Goal: Task Accomplishment & Management: Use online tool/utility

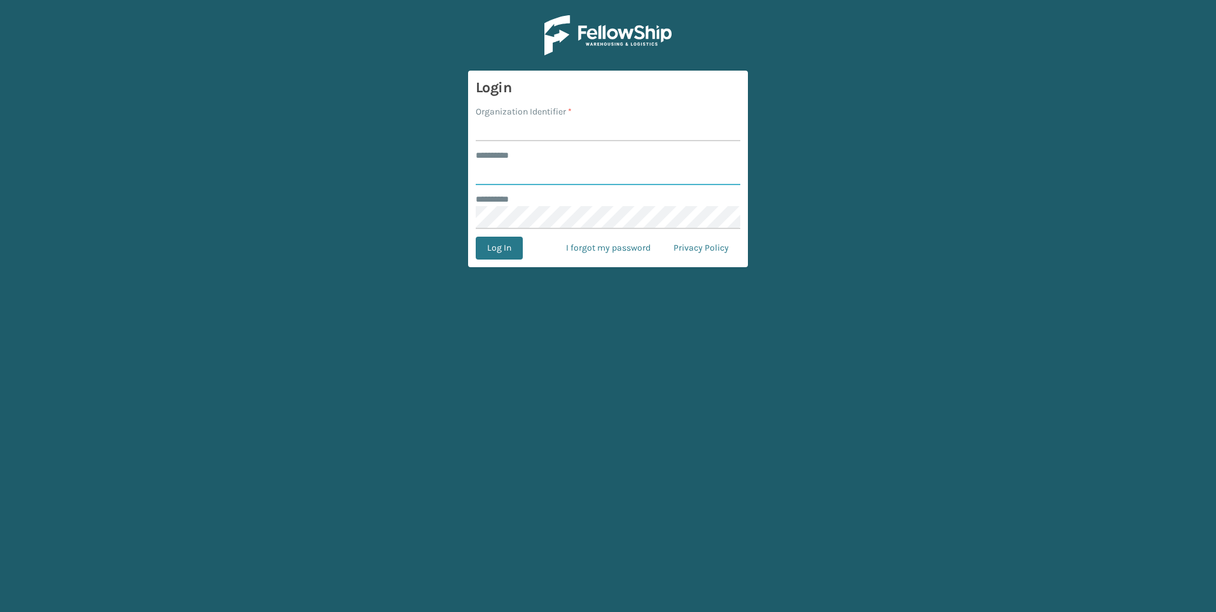
type input "***"
click at [555, 122] on input "Organization Identifier *" at bounding box center [608, 129] width 264 height 23
type input "Fellowship - West"
click at [505, 247] on button "Log In" at bounding box center [499, 248] width 47 height 23
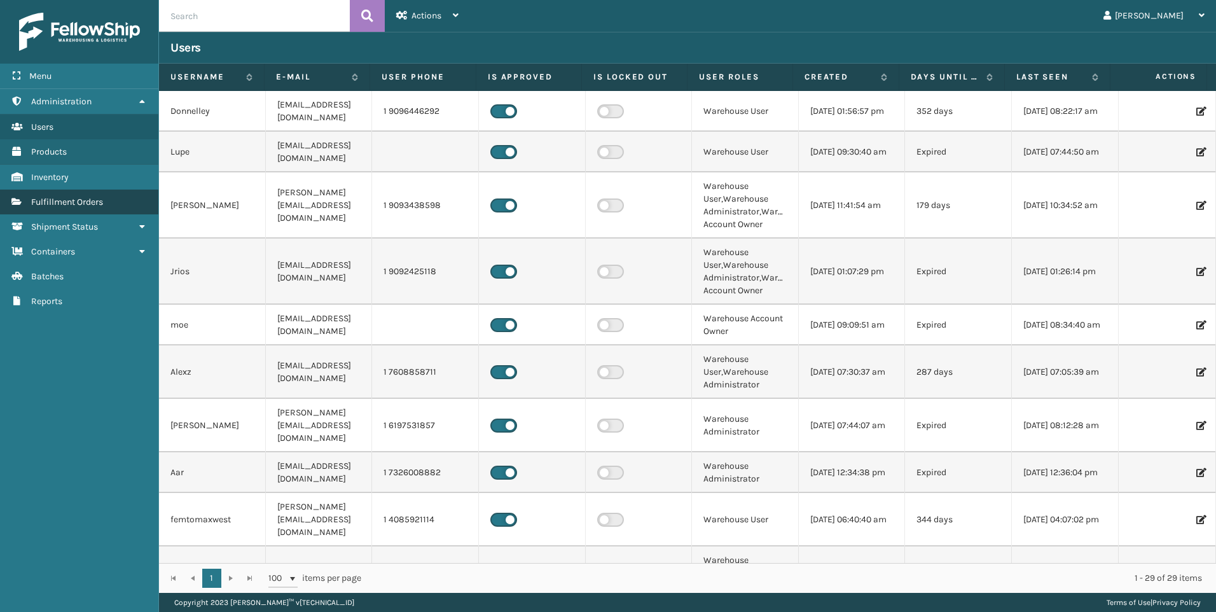
click at [81, 209] on link "Fulfillment Orders" at bounding box center [79, 201] width 158 height 25
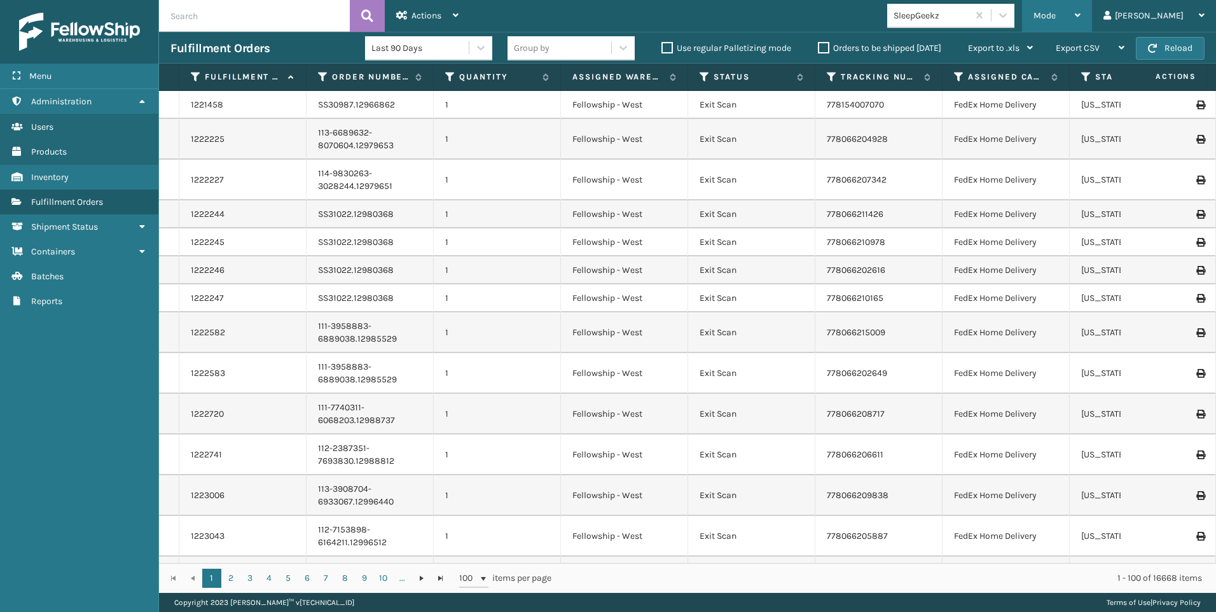
click at [1080, 14] on div "Mode" at bounding box center [1056, 16] width 47 height 32
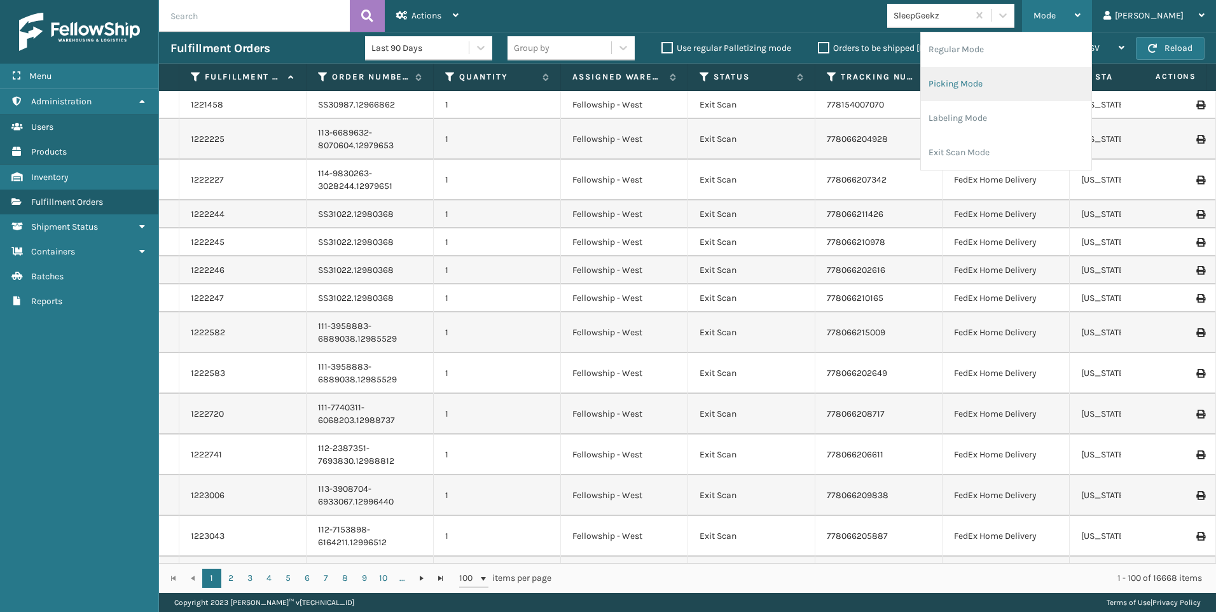
click at [1010, 86] on li "Picking Mode" at bounding box center [1006, 84] width 170 height 34
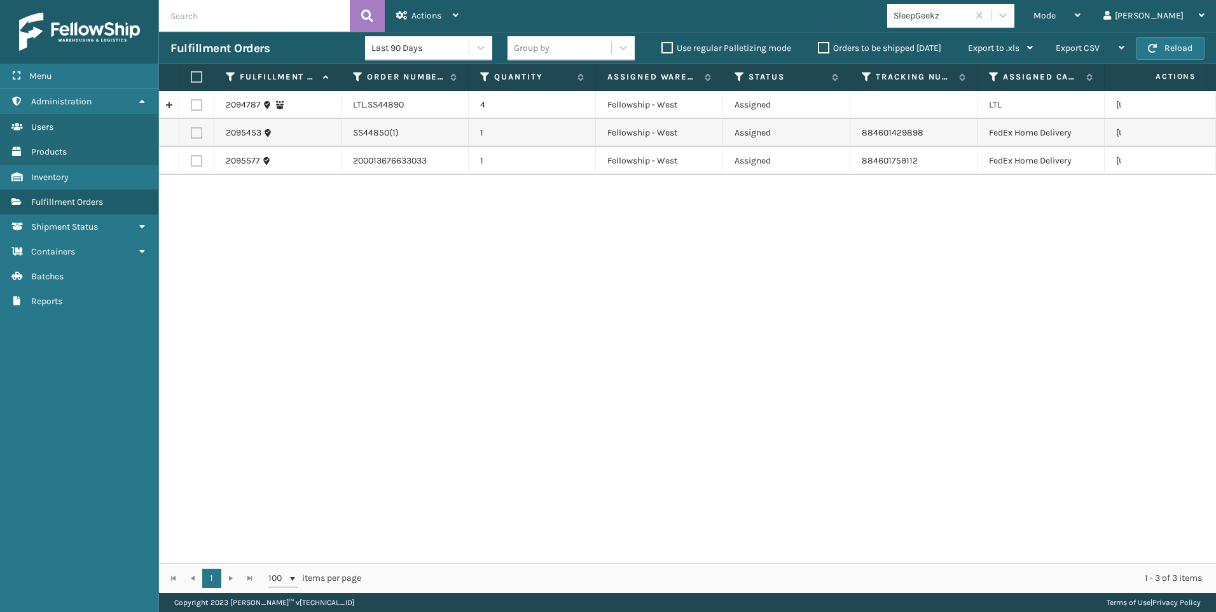
click at [197, 106] on label at bounding box center [196, 104] width 11 height 11
click at [191, 106] on input "checkbox" at bounding box center [191, 103] width 1 height 8
checkbox input "true"
click at [432, 17] on span "Actions" at bounding box center [426, 15] width 30 height 11
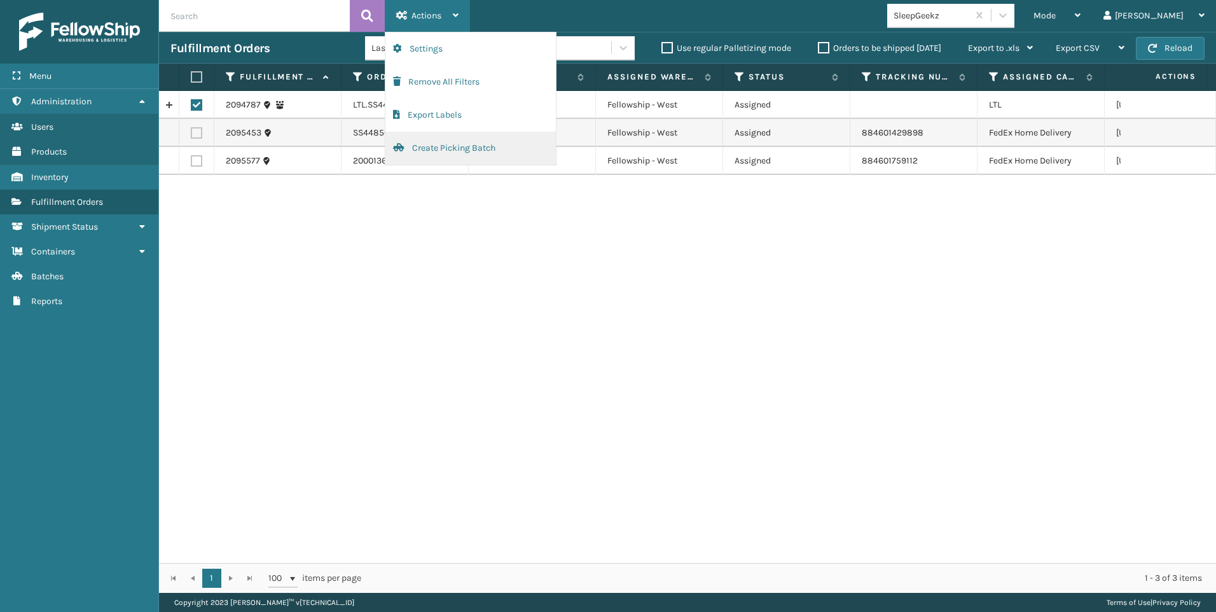
click at [453, 142] on button "Create Picking Batch" at bounding box center [470, 148] width 170 height 33
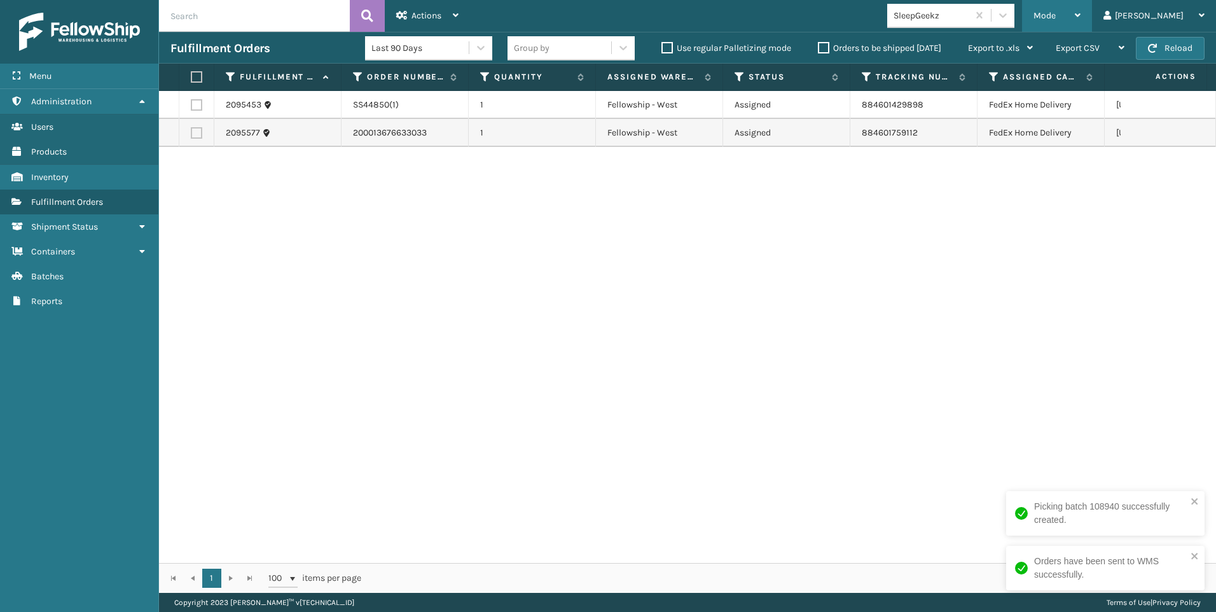
click at [1055, 14] on span "Mode" at bounding box center [1044, 15] width 22 height 11
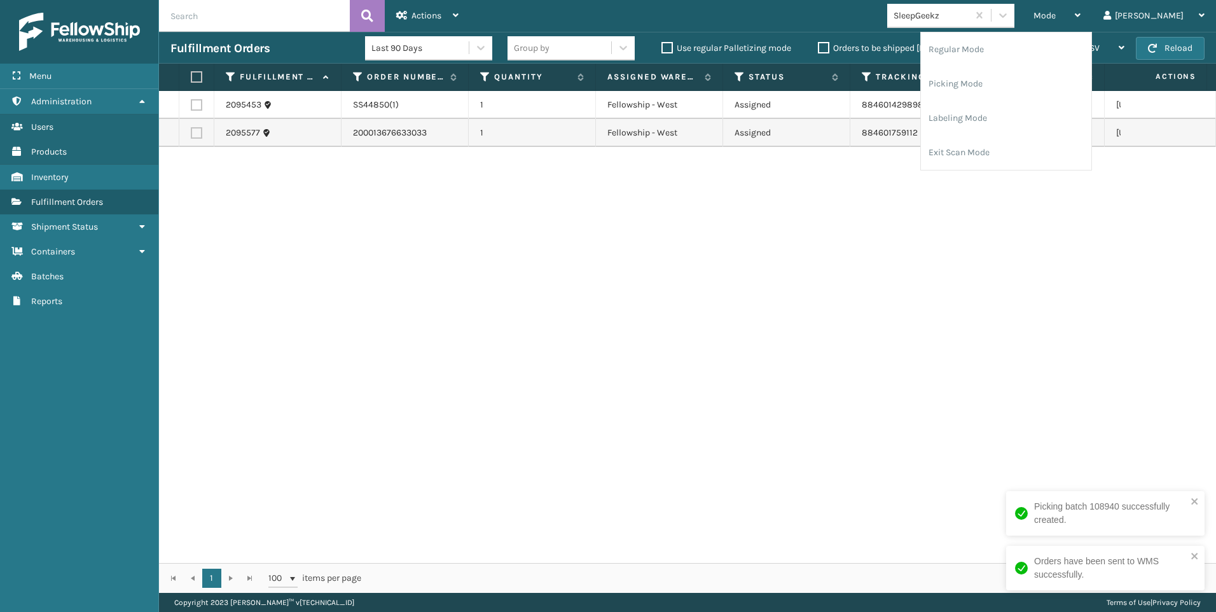
click at [968, 25] on div "SleepGeekz" at bounding box center [927, 15] width 81 height 21
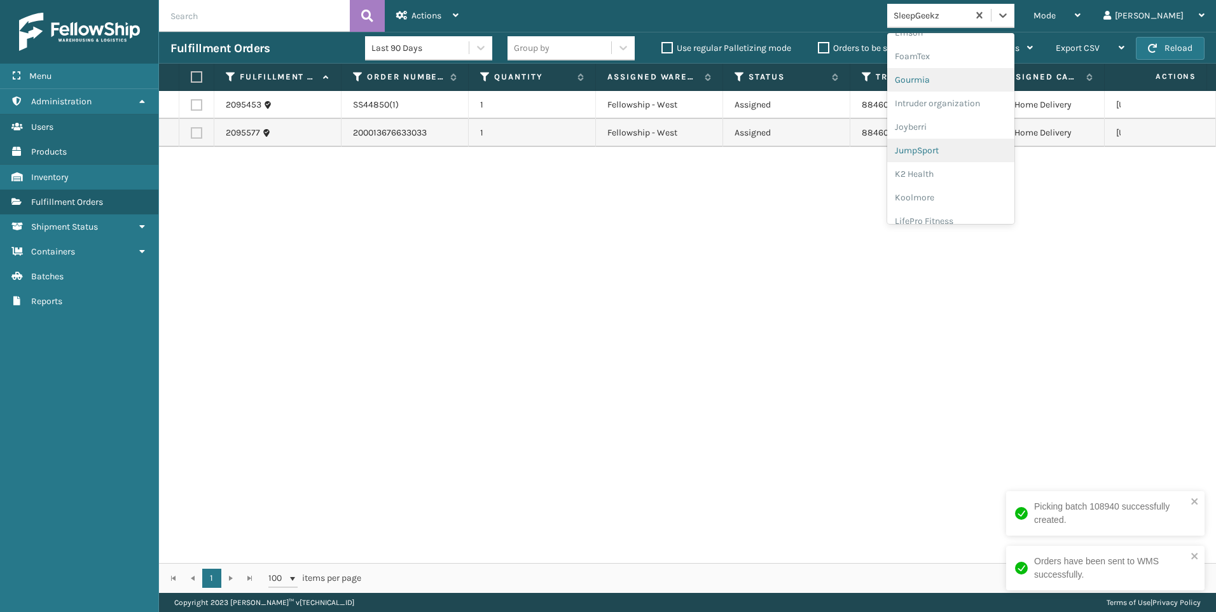
scroll to position [318, 0]
click at [987, 173] on div "Koolmore" at bounding box center [950, 177] width 127 height 24
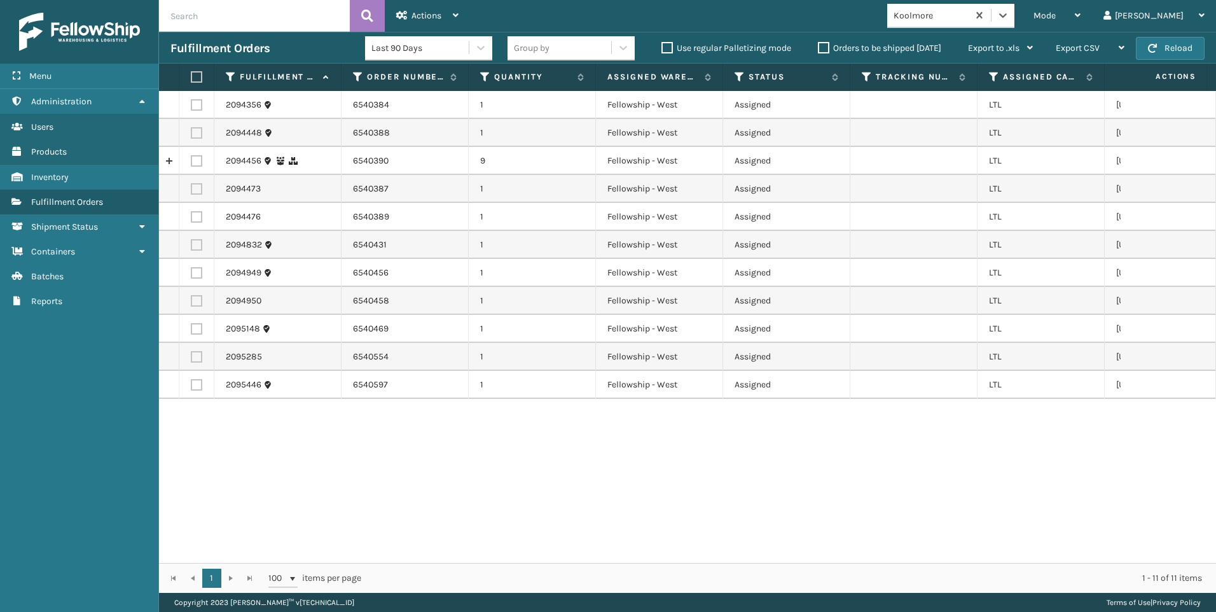
click at [198, 78] on label at bounding box center [195, 76] width 8 height 11
click at [191, 78] on input "checkbox" at bounding box center [191, 77] width 1 height 8
checkbox input "true"
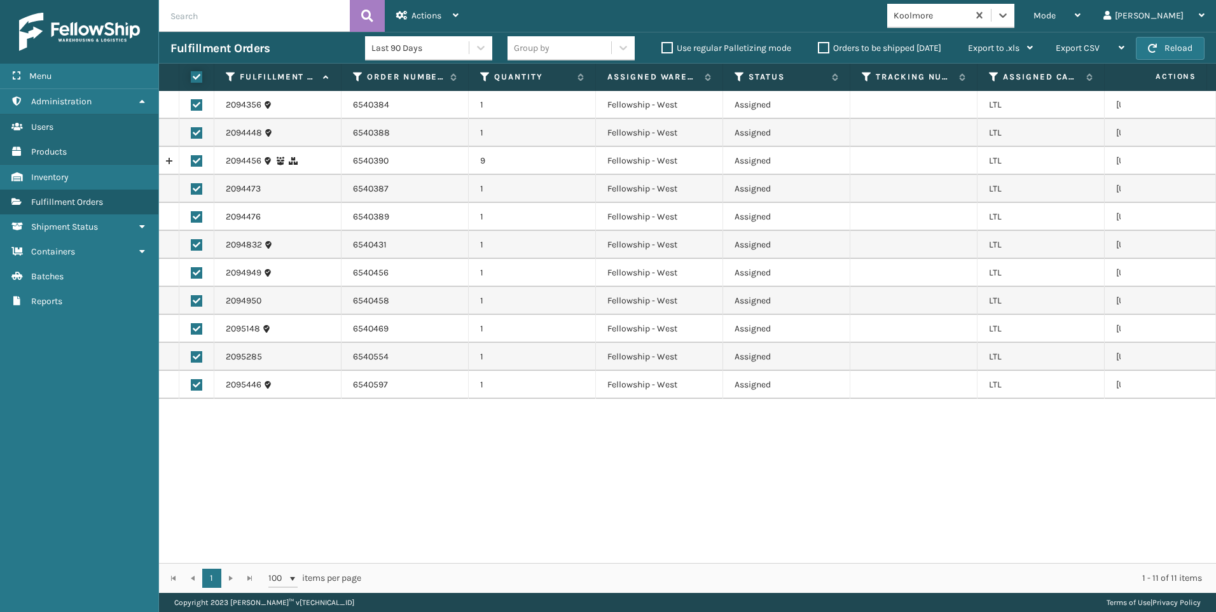
checkbox input "true"
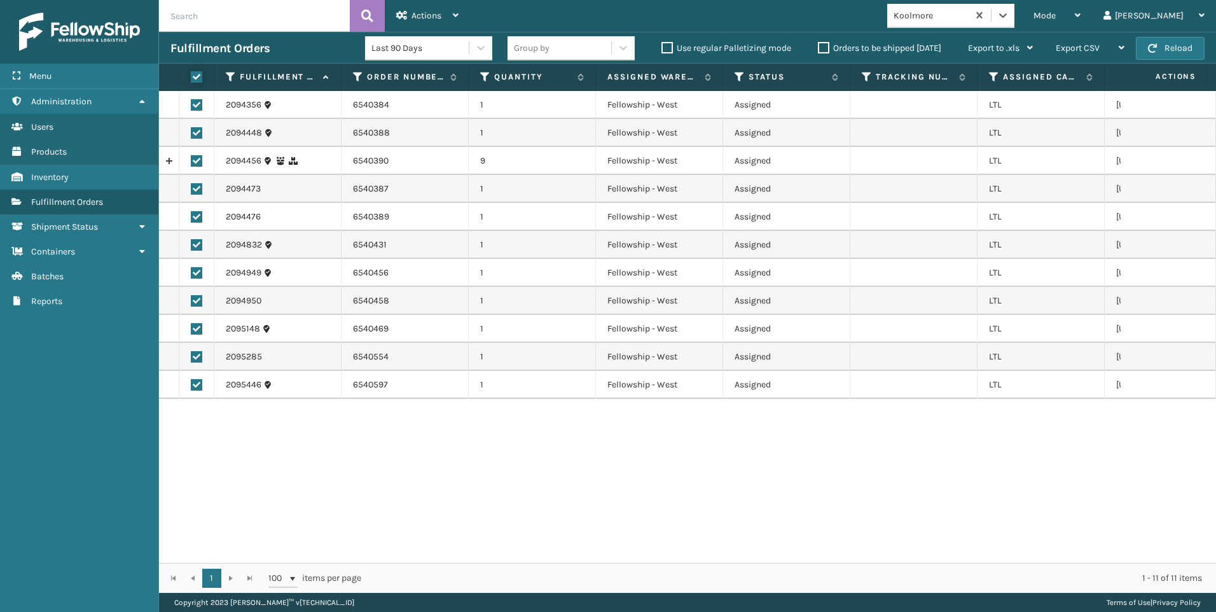
checkbox input "true"
click at [427, 17] on span "Actions" at bounding box center [426, 15] width 30 height 11
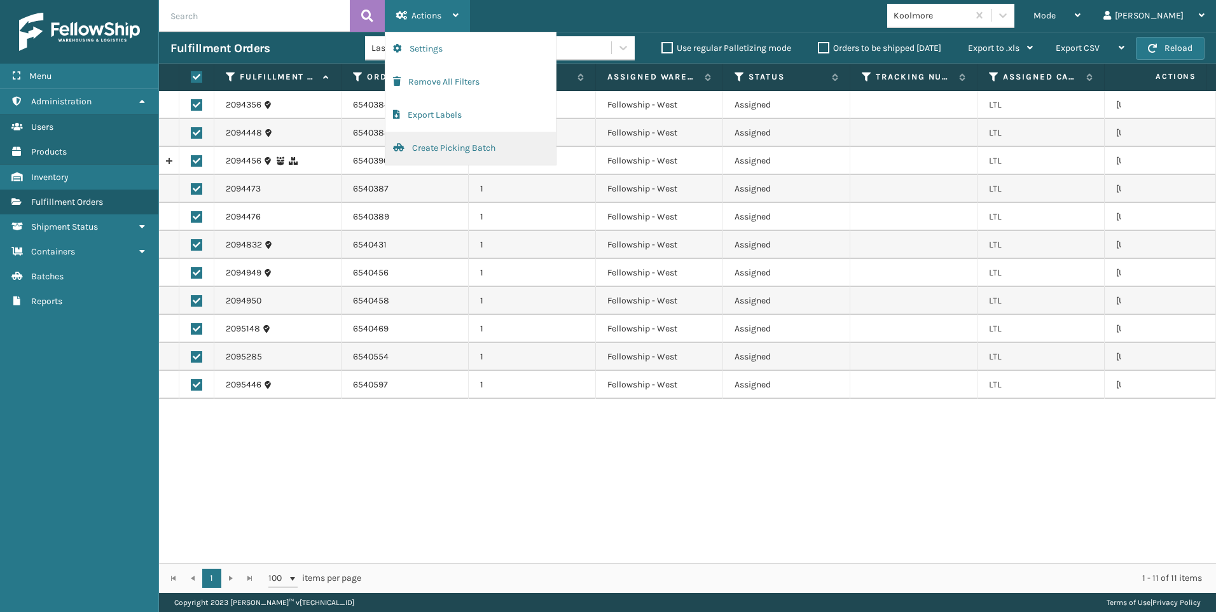
click at [469, 153] on button "Create Picking Batch" at bounding box center [470, 148] width 170 height 33
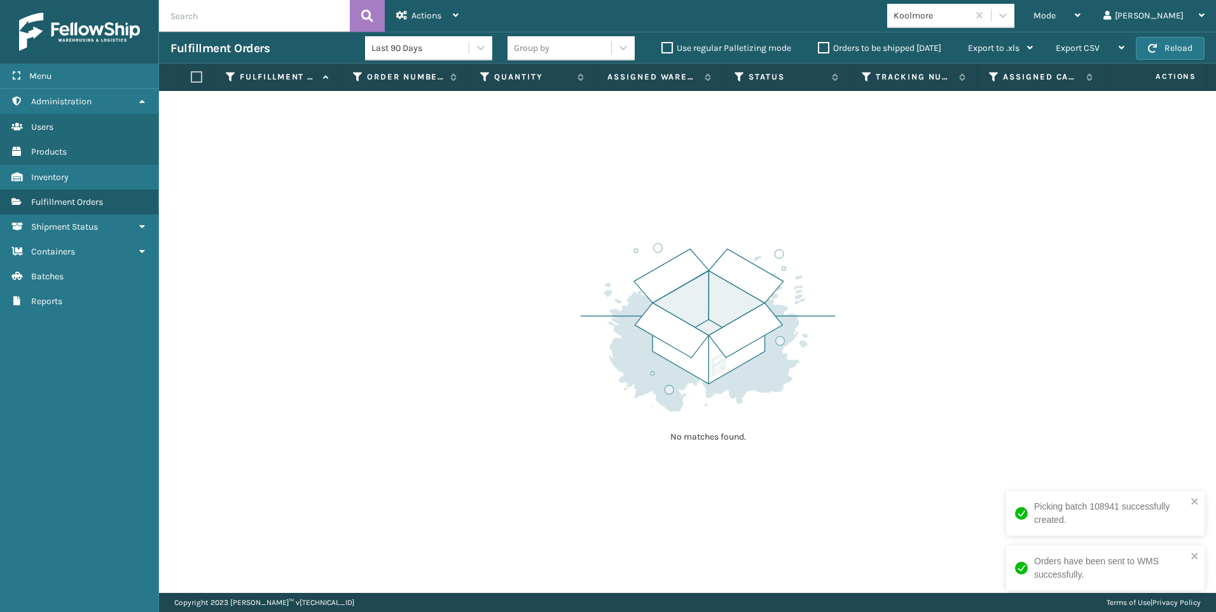
click at [109, 545] on div "Menu Administration Users Products Inventory Fulfillment Orders Shipment Status…" at bounding box center [79, 306] width 159 height 612
click at [1141, 45] on button "Reload" at bounding box center [1170, 48] width 69 height 23
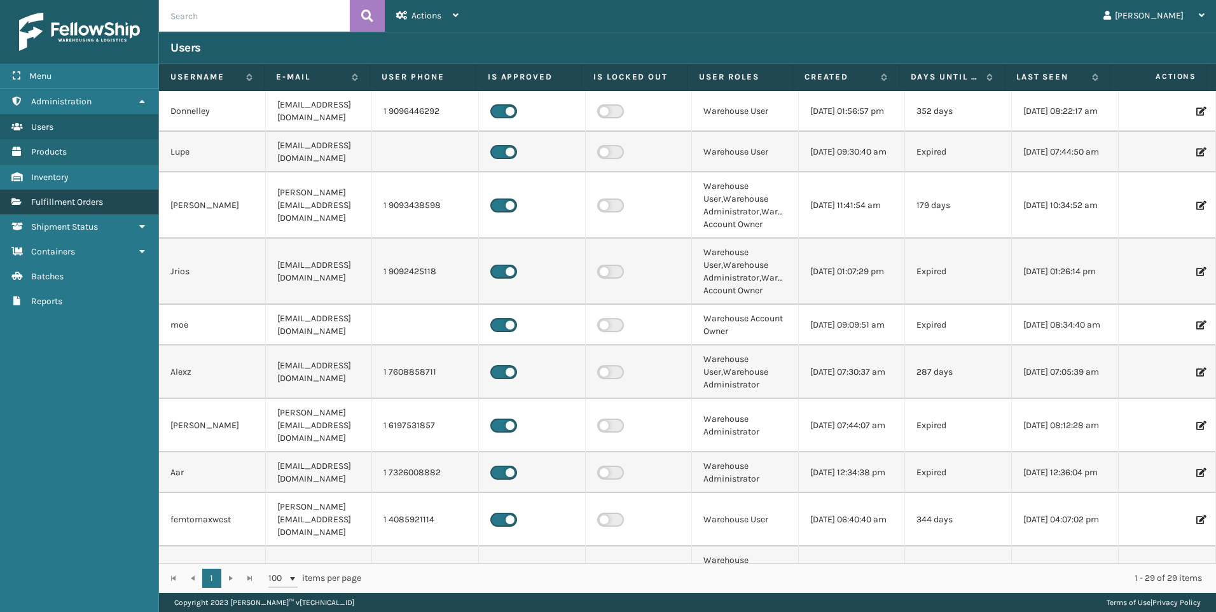
click at [57, 199] on span "Fulfillment Orders" at bounding box center [67, 201] width 72 height 11
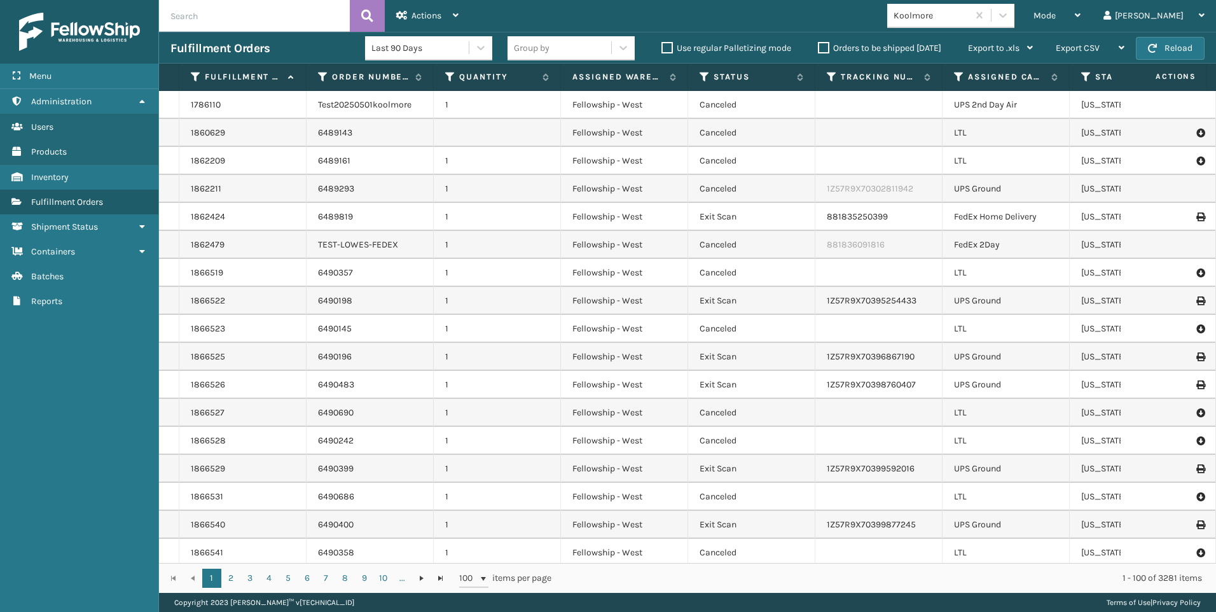
click at [1055, 13] on span "Mode" at bounding box center [1044, 15] width 22 height 11
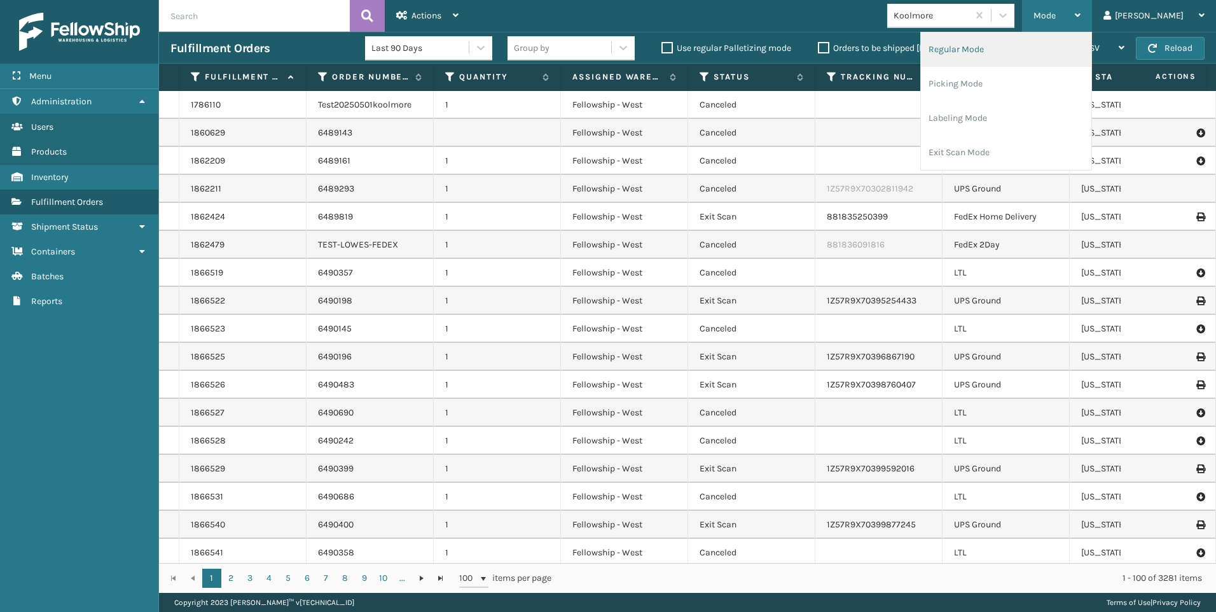
click at [1058, 50] on li "Regular Mode" at bounding box center [1006, 49] width 170 height 34
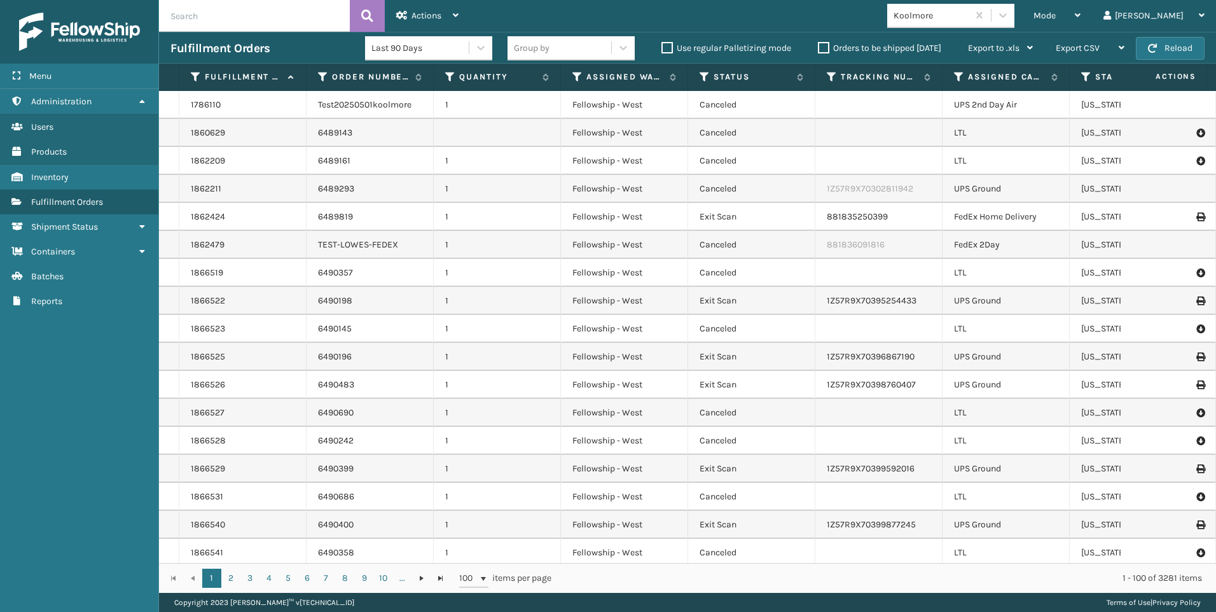
click at [193, 16] on input "text" at bounding box center [254, 16] width 191 height 32
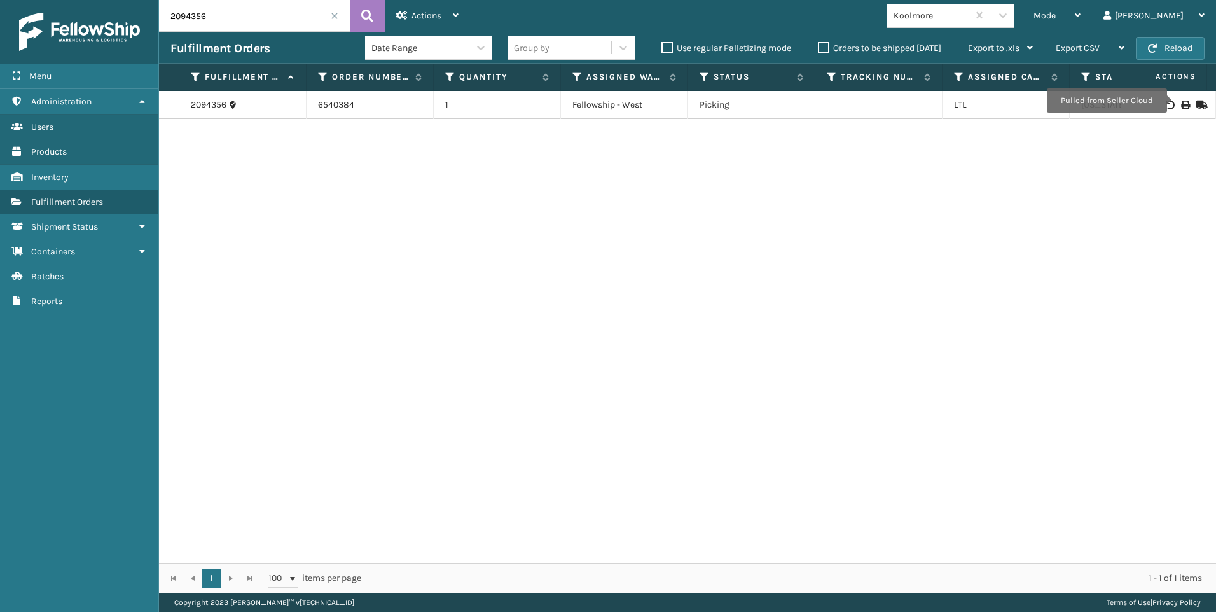
click at [1181, 100] on icon at bounding box center [1185, 104] width 8 height 9
drag, startPoint x: 226, startPoint y: 19, endPoint x: 16, endPoint y: 23, distance: 209.8
click at [100, 0] on div "Menu Administration Users Products Inventory Fulfillment Orders Shipment Status…" at bounding box center [608, 0] width 1216 height 0
click at [1181, 106] on icon at bounding box center [1185, 104] width 8 height 9
drag, startPoint x: 217, startPoint y: 11, endPoint x: 97, endPoint y: 12, distance: 119.5
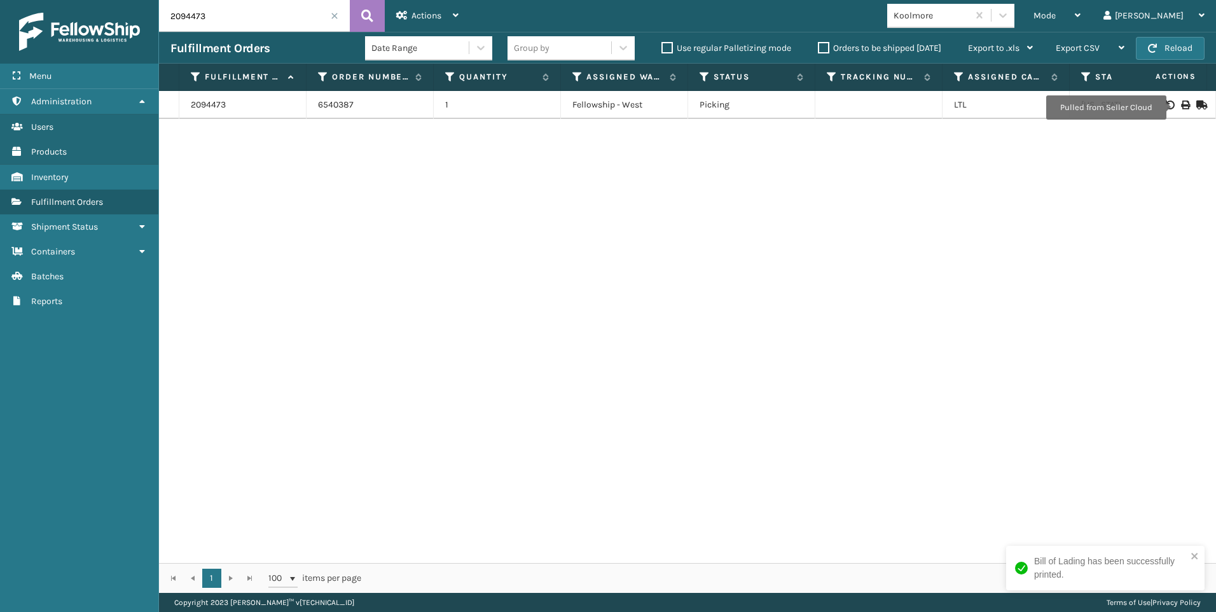
click at [160, 20] on input "2094473" at bounding box center [254, 16] width 191 height 32
click at [1181, 108] on icon at bounding box center [1185, 104] width 8 height 9
drag, startPoint x: 225, startPoint y: 24, endPoint x: 95, endPoint y: 29, distance: 130.4
click at [96, 0] on div "Menu Administration Users Products Inventory Fulfillment Orders Shipment Status…" at bounding box center [608, 0] width 1216 height 0
click at [1181, 106] on icon at bounding box center [1185, 104] width 8 height 9
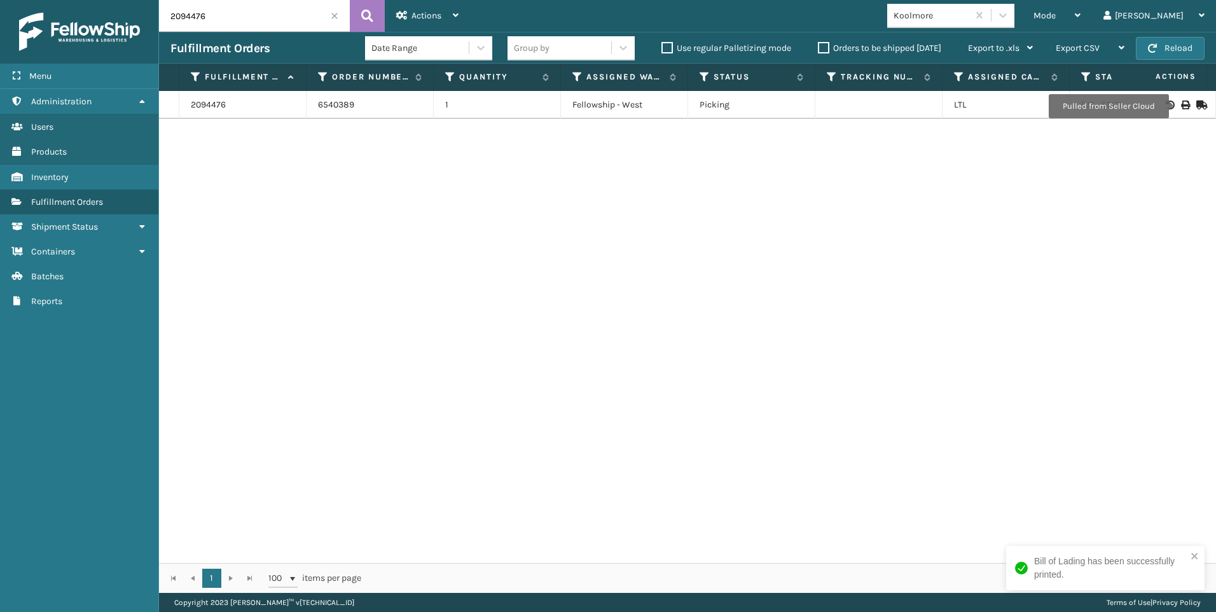
drag, startPoint x: 227, startPoint y: 23, endPoint x: 60, endPoint y: 28, distance: 166.7
click at [86, 0] on div "Menu Administration Users Products Inventory Fulfillment Orders Shipment Status…" at bounding box center [608, 0] width 1216 height 0
click at [1181, 108] on icon at bounding box center [1185, 104] width 8 height 9
drag, startPoint x: 205, startPoint y: 15, endPoint x: 18, endPoint y: 62, distance: 192.1
click at [48, 0] on div "Menu Administration Users Products Inventory Fulfillment Orders Shipment Status…" at bounding box center [608, 0] width 1216 height 0
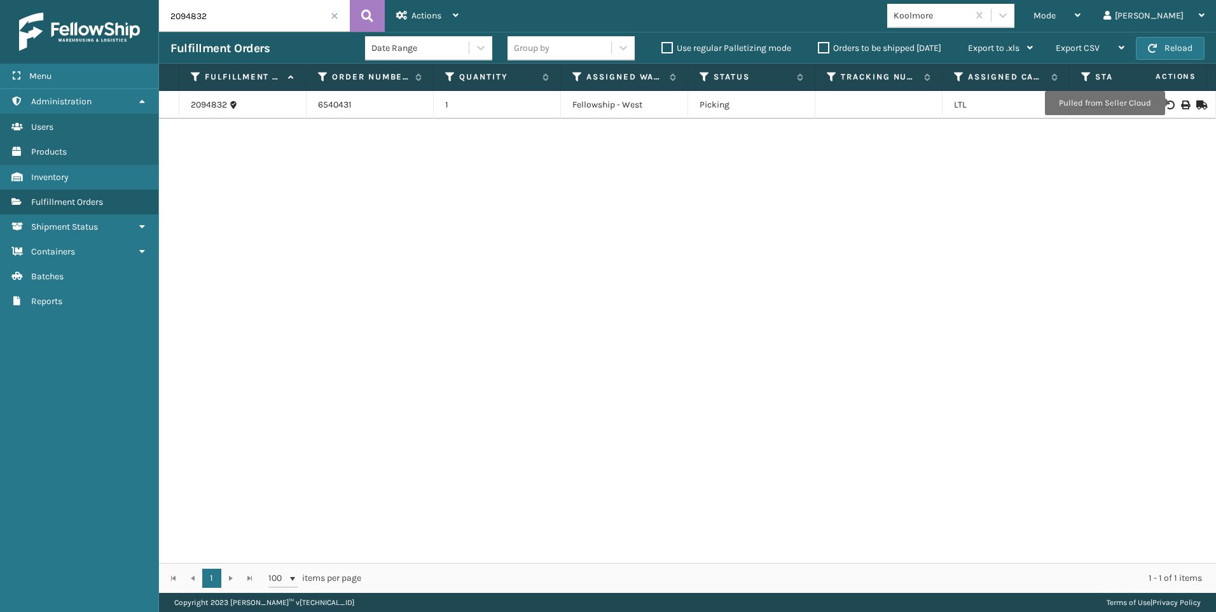
click at [1181, 103] on icon at bounding box center [1185, 104] width 8 height 9
drag, startPoint x: 195, startPoint y: 4, endPoint x: 220, endPoint y: 15, distance: 27.4
click at [195, 6] on input "2094832" at bounding box center [254, 16] width 191 height 32
click at [96, 0] on div "Menu Administration Users Products Inventory Fulfillment Orders Shipment Status…" at bounding box center [608, 0] width 1216 height 0
click at [1181, 103] on icon at bounding box center [1185, 104] width 8 height 9
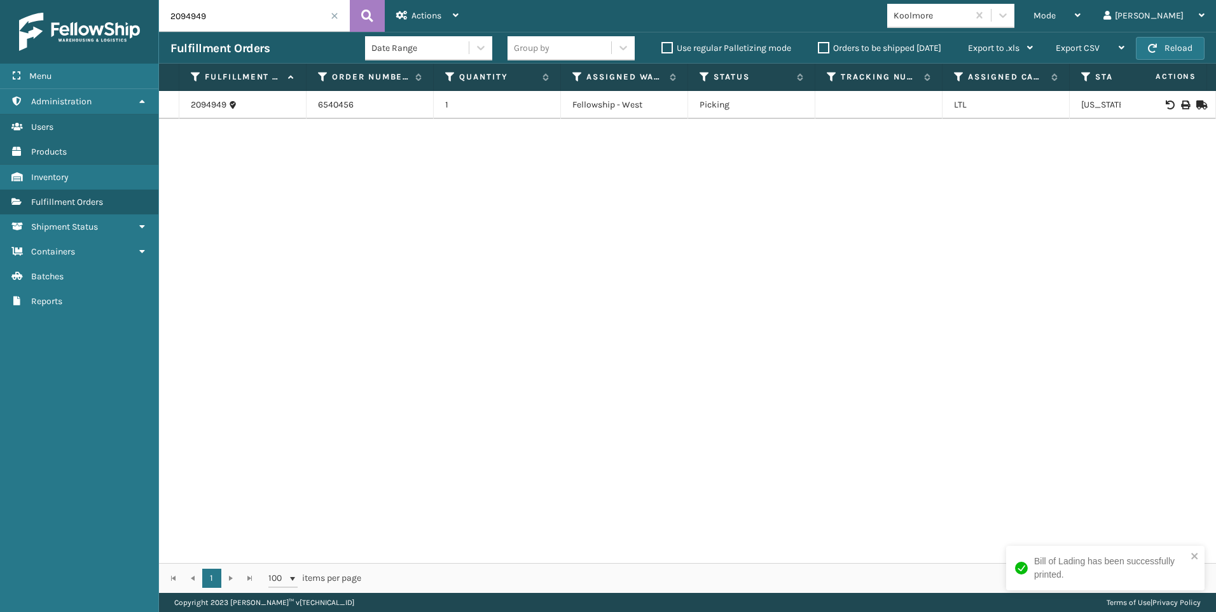
drag, startPoint x: 229, startPoint y: 15, endPoint x: 0, endPoint y: 16, distance: 228.9
click at [44, 0] on div "Menu Administration Users Products Inventory Fulfillment Orders Shipment Status…" at bounding box center [608, 0] width 1216 height 0
click at [1181, 104] on icon at bounding box center [1185, 104] width 8 height 9
drag, startPoint x: 202, startPoint y: 20, endPoint x: 148, endPoint y: 14, distance: 53.7
click at [148, 0] on div "Menu Administration Users Products Inventory Fulfillment Orders Shipment Status…" at bounding box center [608, 0] width 1216 height 0
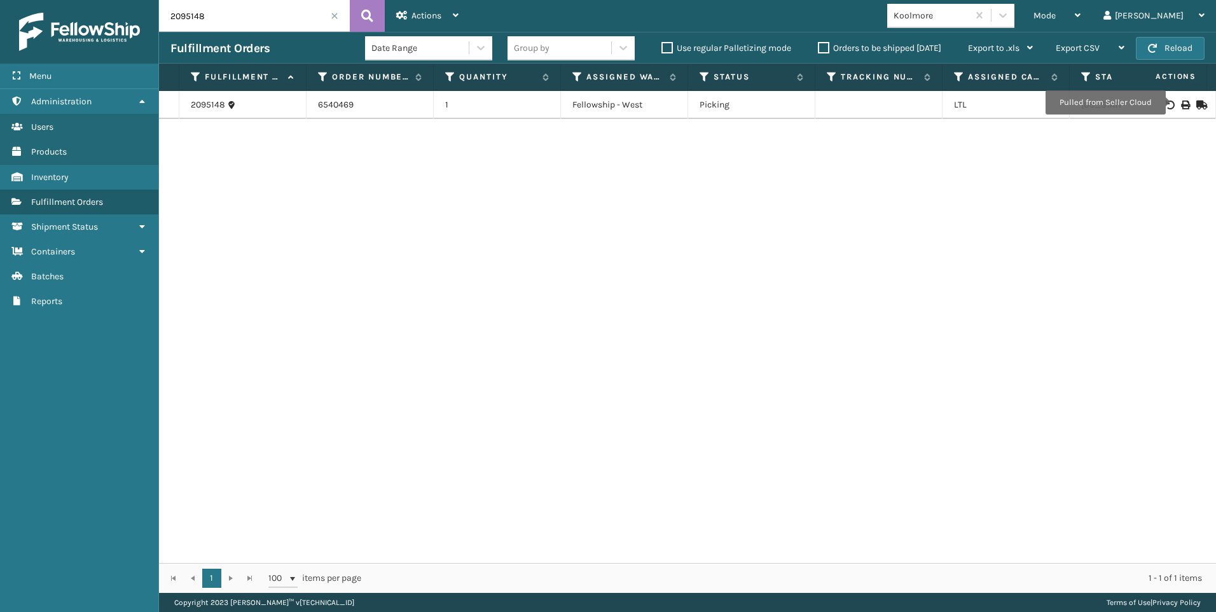
click at [1181, 102] on icon at bounding box center [1185, 104] width 8 height 9
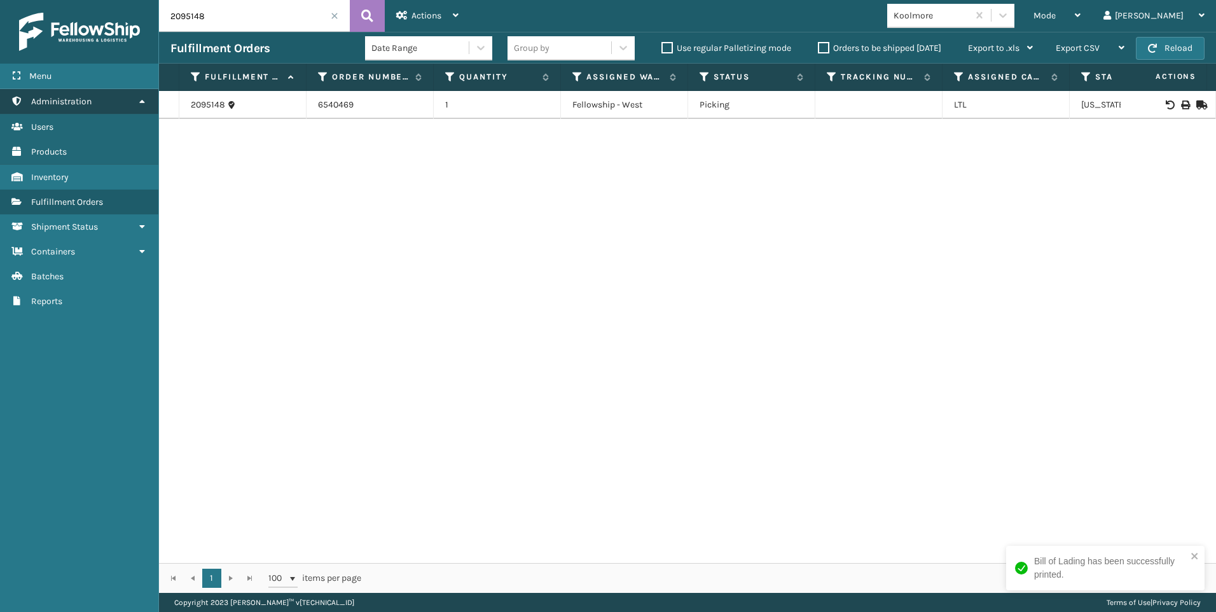
drag, startPoint x: 173, startPoint y: 20, endPoint x: 2, endPoint y: 93, distance: 186.3
click at [69, 0] on div "Menu Administration Users Products Inventory Fulfillment Orders Shipment Status…" at bounding box center [608, 0] width 1216 height 0
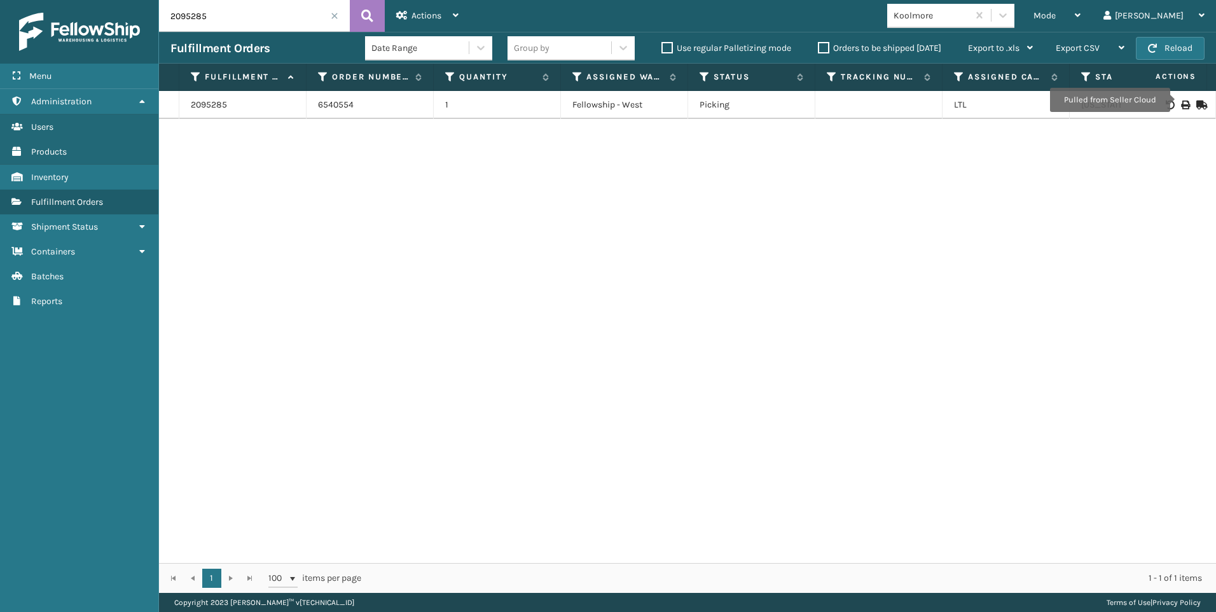
click at [1181, 100] on icon at bounding box center [1185, 104] width 8 height 9
drag, startPoint x: 270, startPoint y: 16, endPoint x: 0, endPoint y: 8, distance: 270.3
click at [0, 11] on html "Bill of Lading has been successfully printed. Menu Administration Users Product…" at bounding box center [608, 306] width 1216 height 612
click at [1176, 99] on td at bounding box center [1167, 105] width 95 height 28
click at [1181, 104] on icon at bounding box center [1185, 104] width 8 height 9
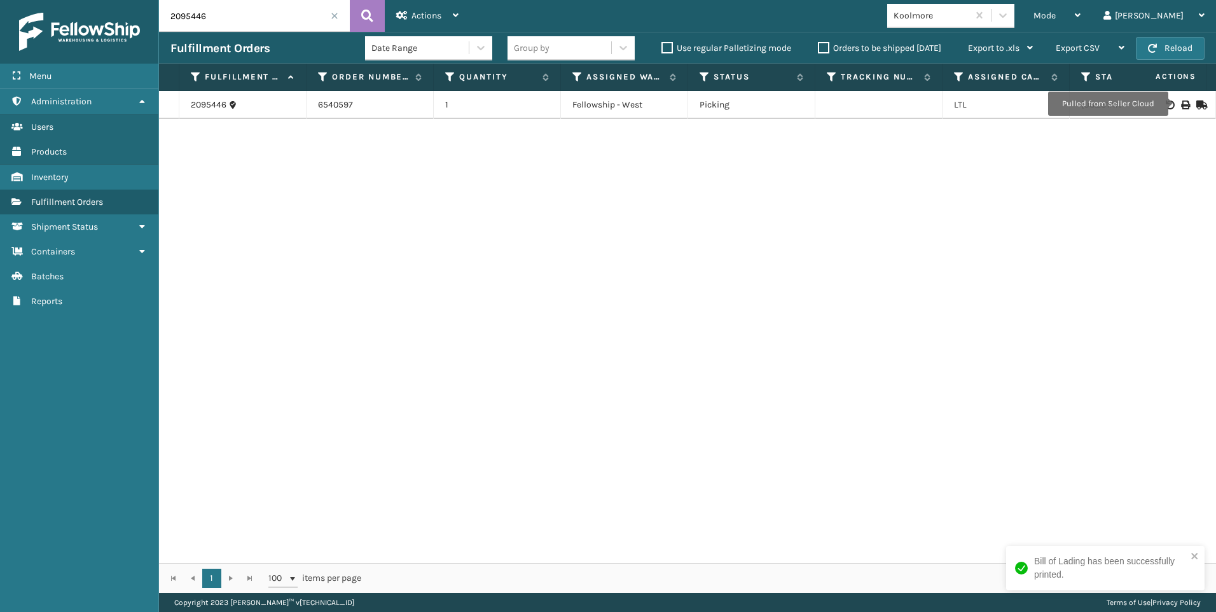
drag, startPoint x: 247, startPoint y: 18, endPoint x: 53, endPoint y: -8, distance: 196.4
click at [53, 0] on html "Bill of Lading has been successfully printed. Menu Administration Users Product…" at bounding box center [608, 306] width 1216 height 612
type input "2094356"
click at [1181, 102] on icon at bounding box center [1185, 104] width 8 height 9
click at [1193, 46] on button "Reload" at bounding box center [1170, 48] width 69 height 23
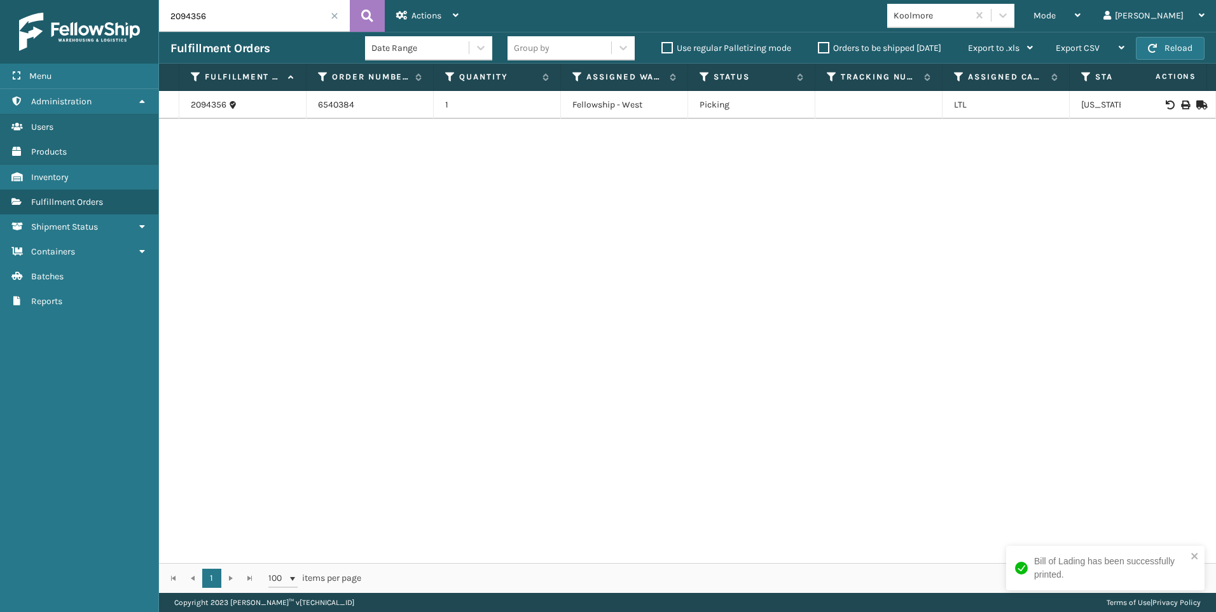
click at [333, 15] on span at bounding box center [335, 16] width 8 height 8
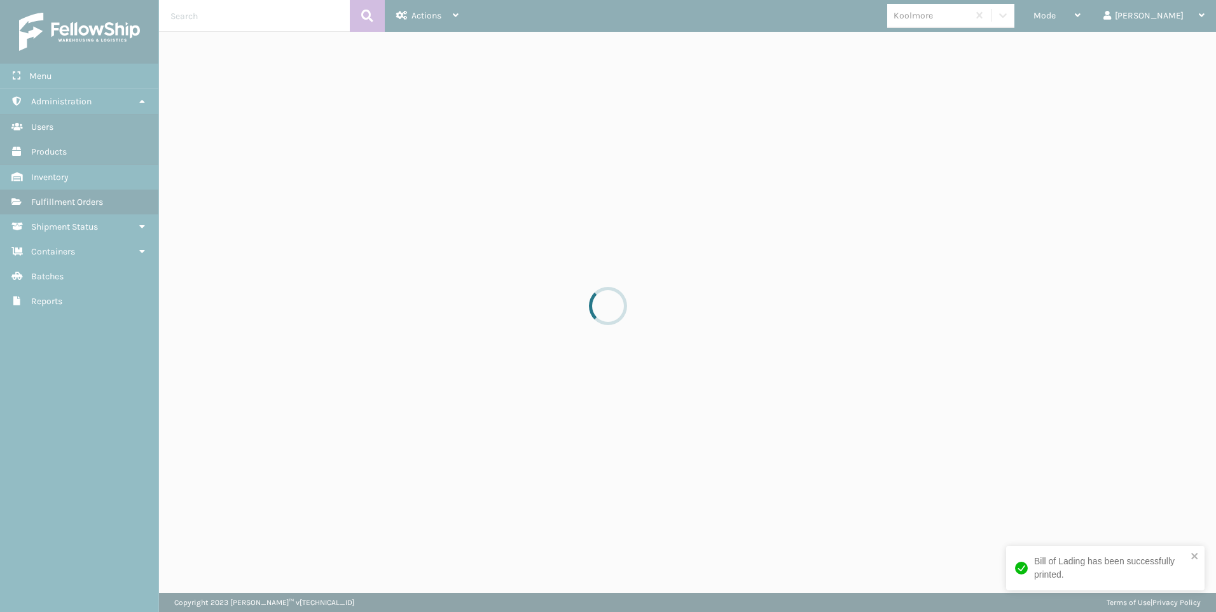
click at [1101, 17] on div at bounding box center [608, 306] width 1216 height 612
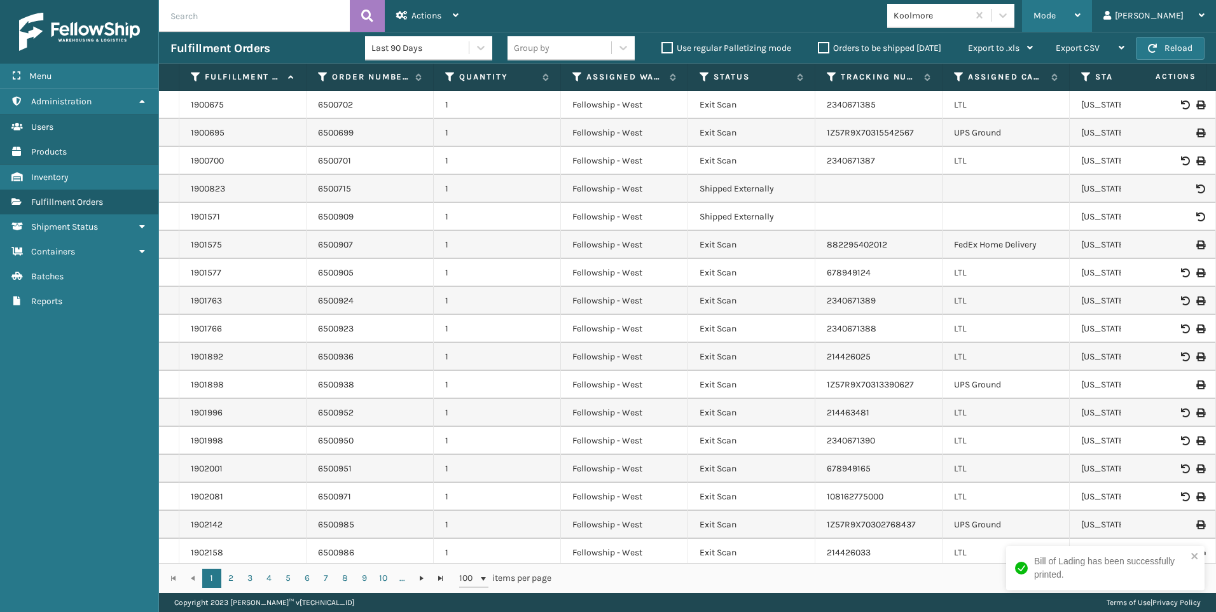
click at [1055, 17] on span "Mode" at bounding box center [1044, 15] width 22 height 11
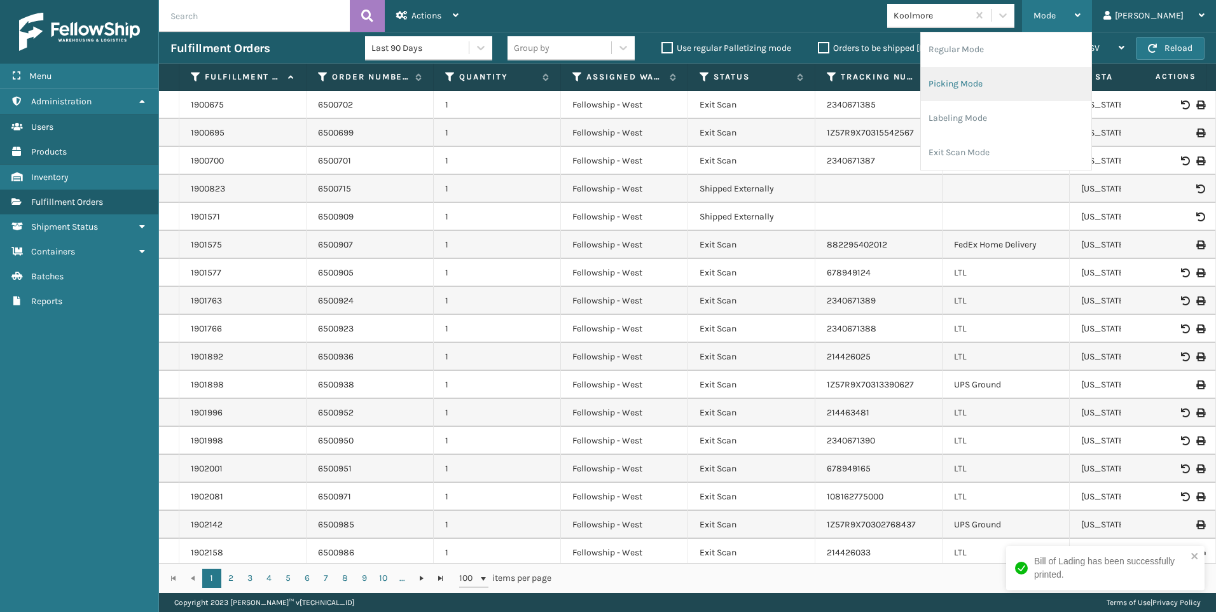
click at [1036, 72] on li "Picking Mode" at bounding box center [1006, 84] width 170 height 34
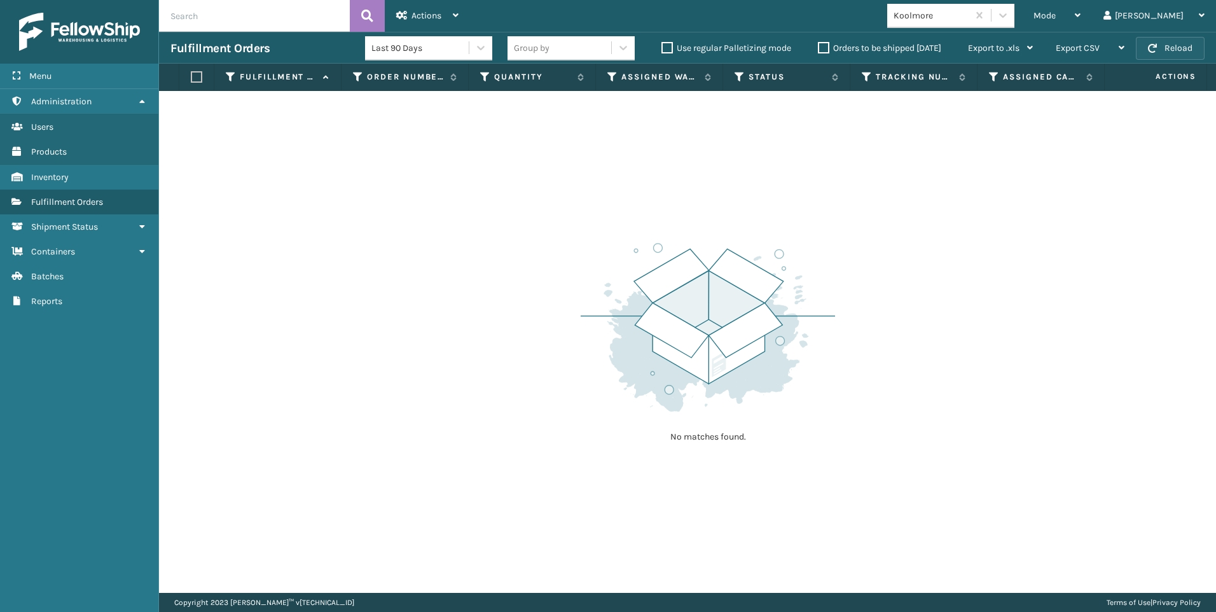
click at [1174, 49] on button "Reload" at bounding box center [1170, 48] width 69 height 23
click at [1175, 38] on button "Reload" at bounding box center [1170, 48] width 69 height 23
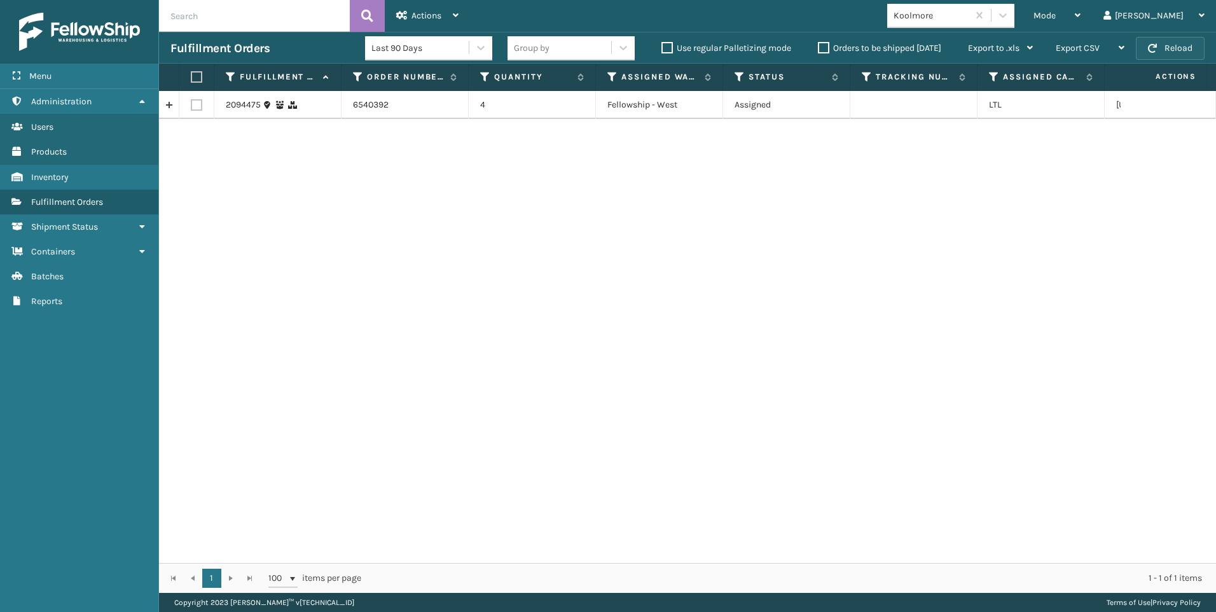
click at [1163, 48] on button "Reload" at bounding box center [1170, 48] width 69 height 23
